Goal: Task Accomplishment & Management: Use online tool/utility

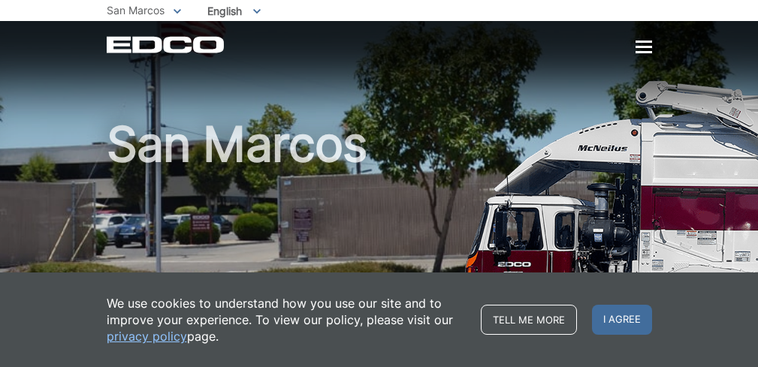
click at [644, 44] on div at bounding box center [643, 47] width 17 height 13
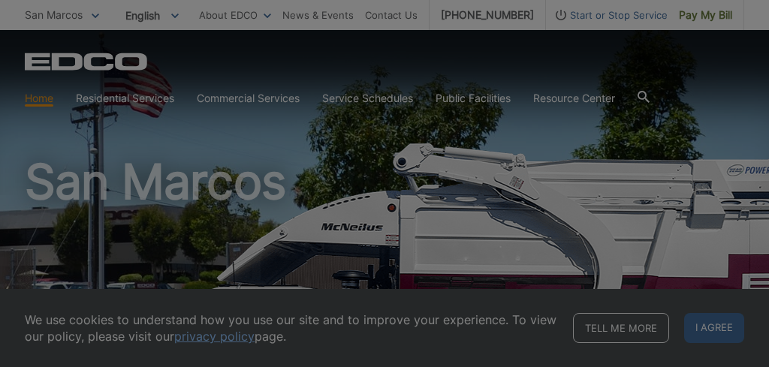
click at [712, 14] on div at bounding box center [384, 183] width 769 height 367
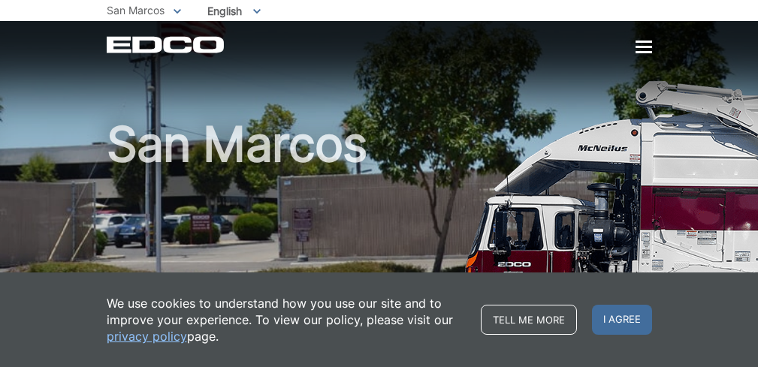
click at [369, 140] on h1 "San Marcos" at bounding box center [379, 239] width 545 height 238
click at [305, 139] on h1 "San Marcos" at bounding box center [379, 239] width 545 height 238
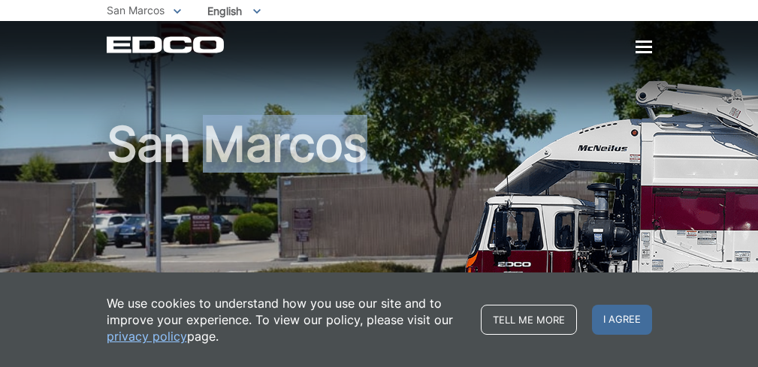
click at [306, 139] on h1 "San Marcos" at bounding box center [379, 239] width 545 height 238
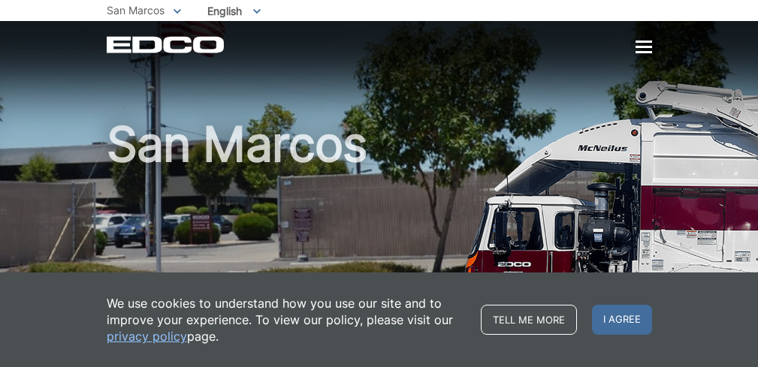
click at [644, 44] on div at bounding box center [643, 47] width 17 height 13
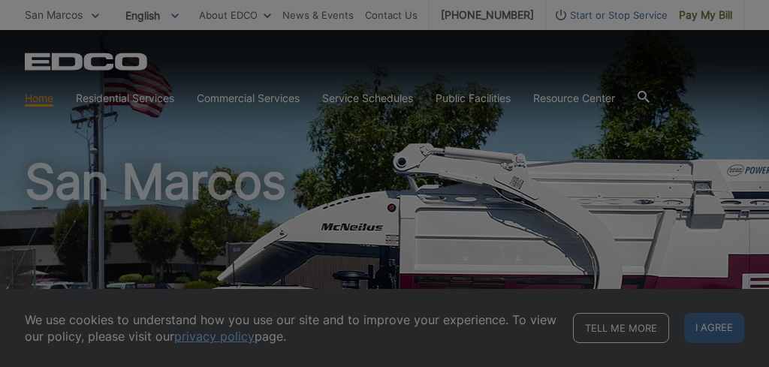
click at [692, 16] on div at bounding box center [384, 183] width 769 height 367
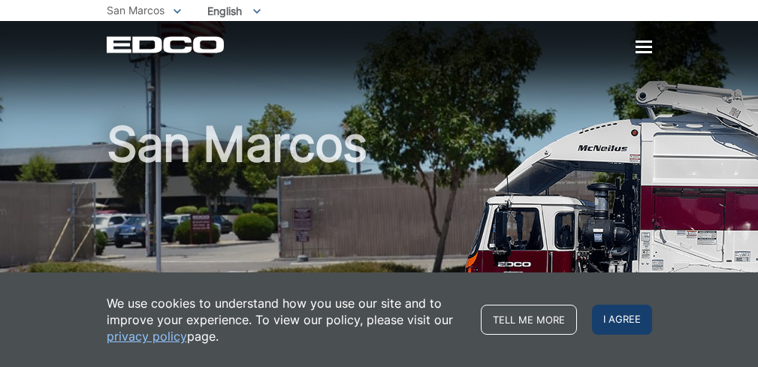
click at [614, 315] on span "I agree" at bounding box center [622, 320] width 60 height 30
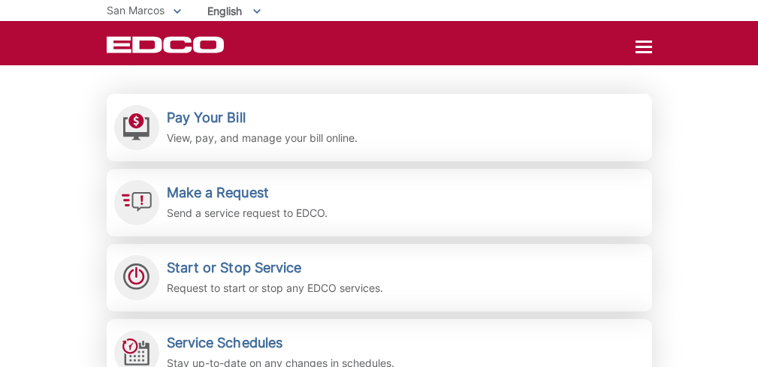
scroll to position [324, 0]
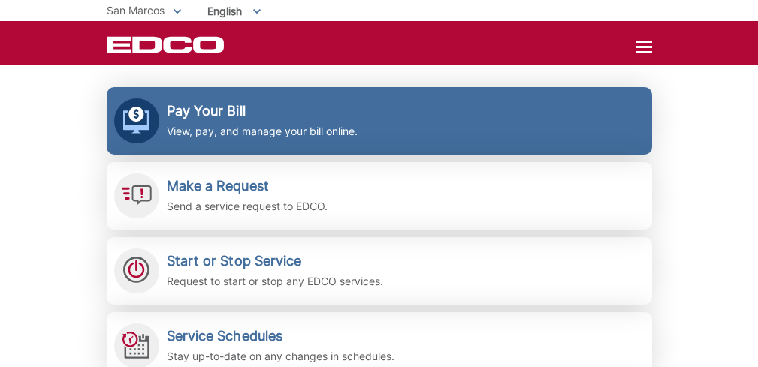
click at [246, 109] on h2 "Pay Your Bill" at bounding box center [262, 111] width 191 height 17
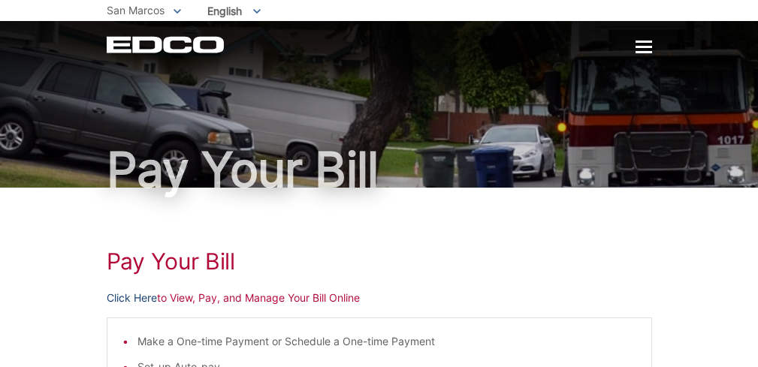
click at [135, 295] on link "Click Here" at bounding box center [132, 298] width 50 height 17
